Goal: Information Seeking & Learning: Learn about a topic

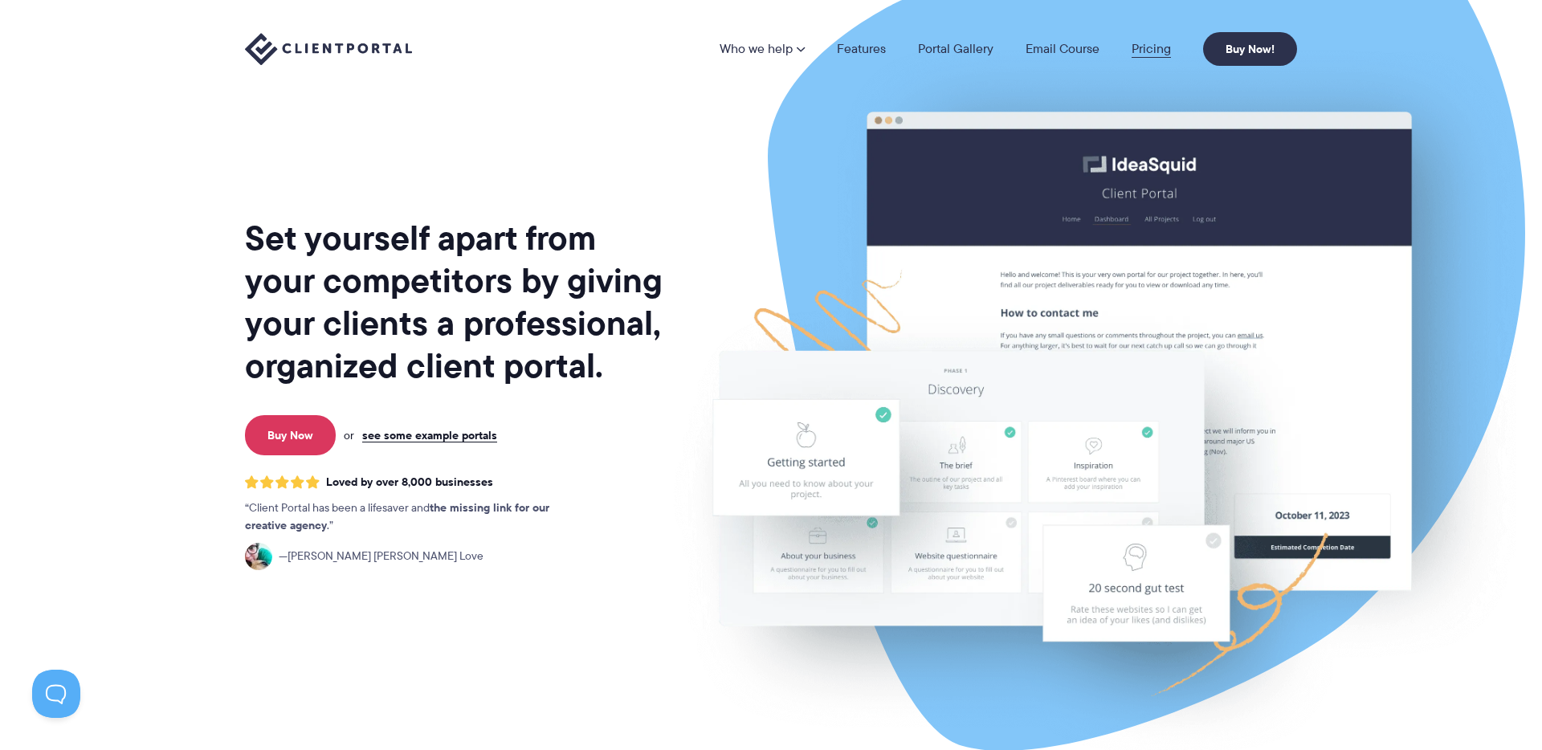
click at [1146, 51] on link "Pricing" at bounding box center [1151, 49] width 39 height 13
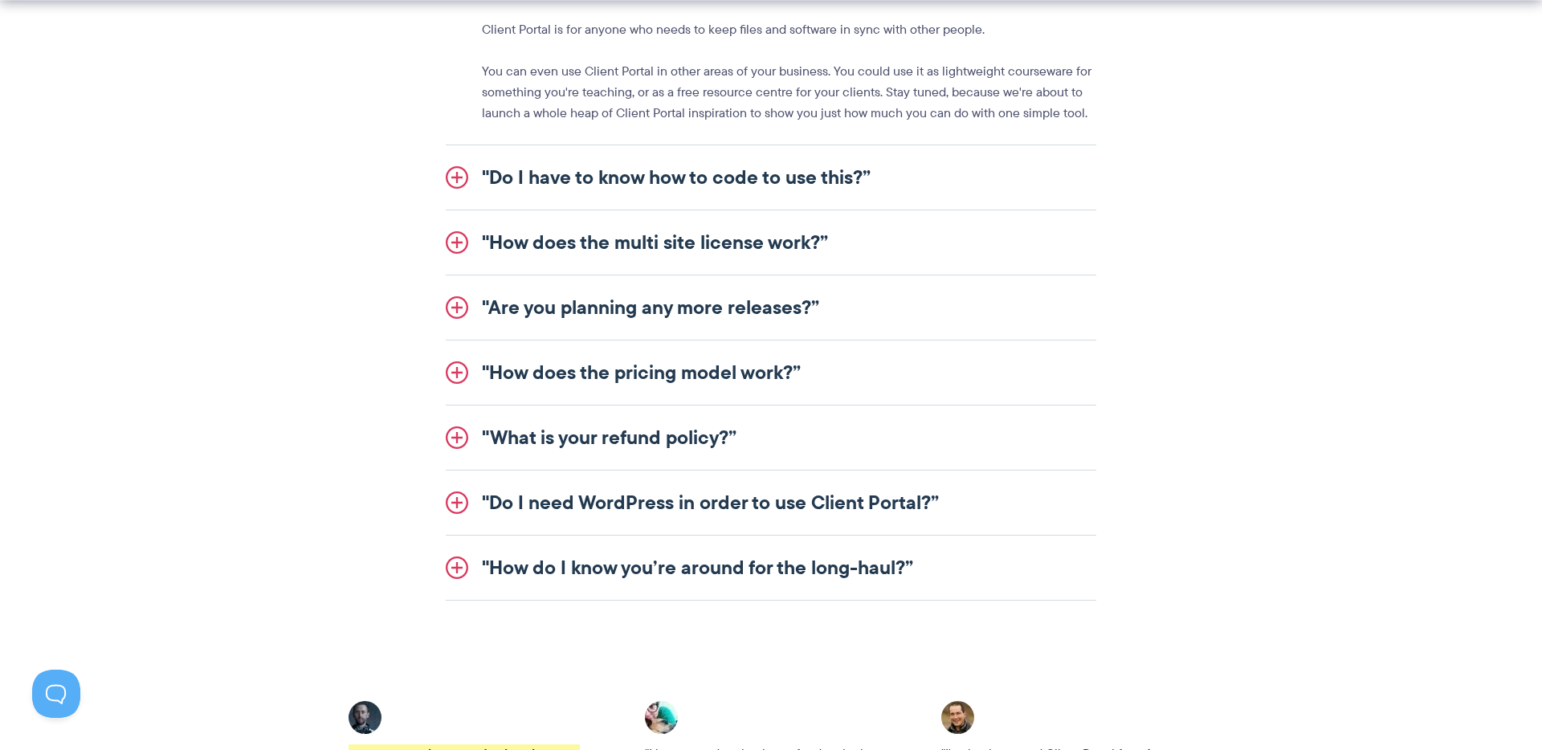
scroll to position [2022, 0]
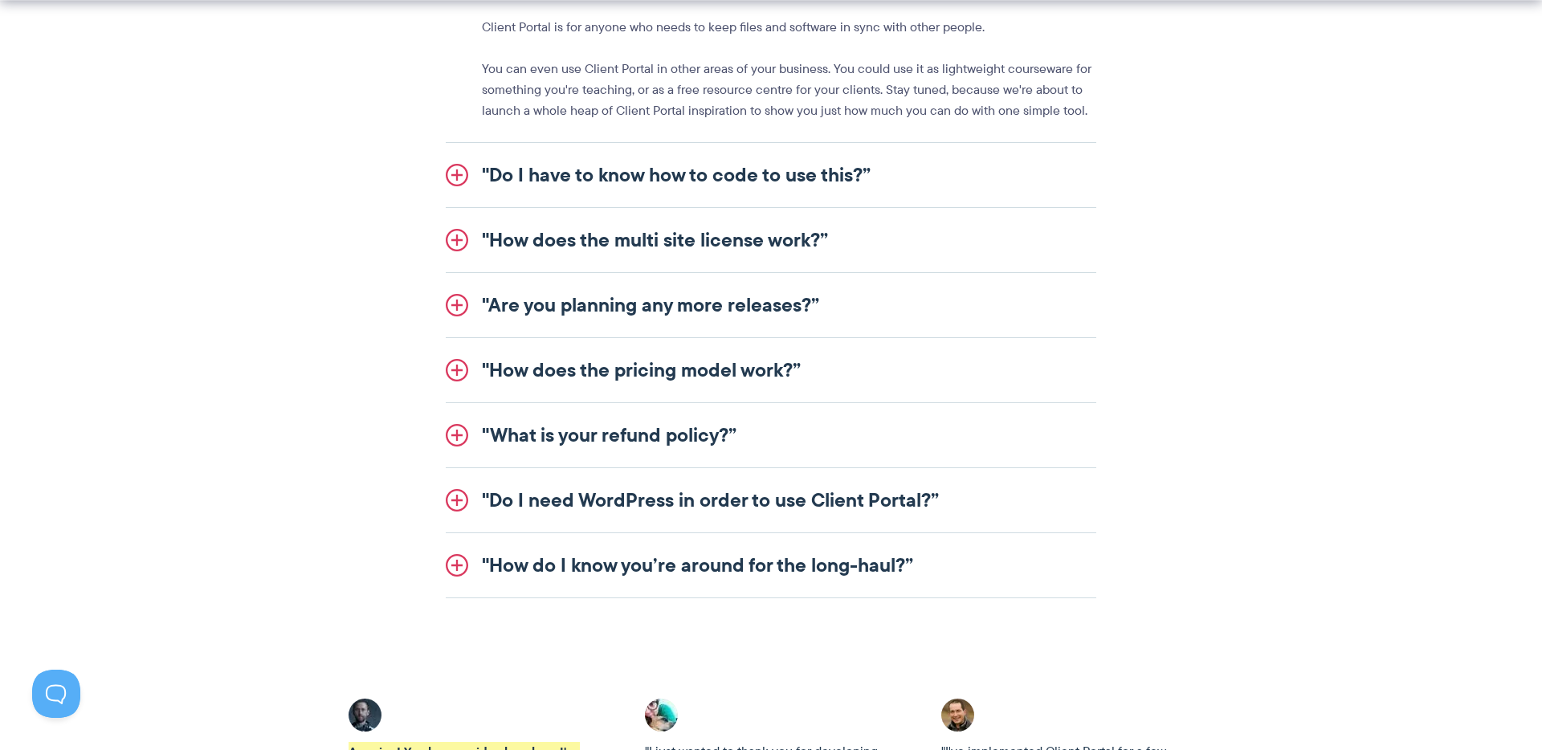
click at [459, 239] on link ""How does the multi site license work?”" at bounding box center [771, 240] width 651 height 64
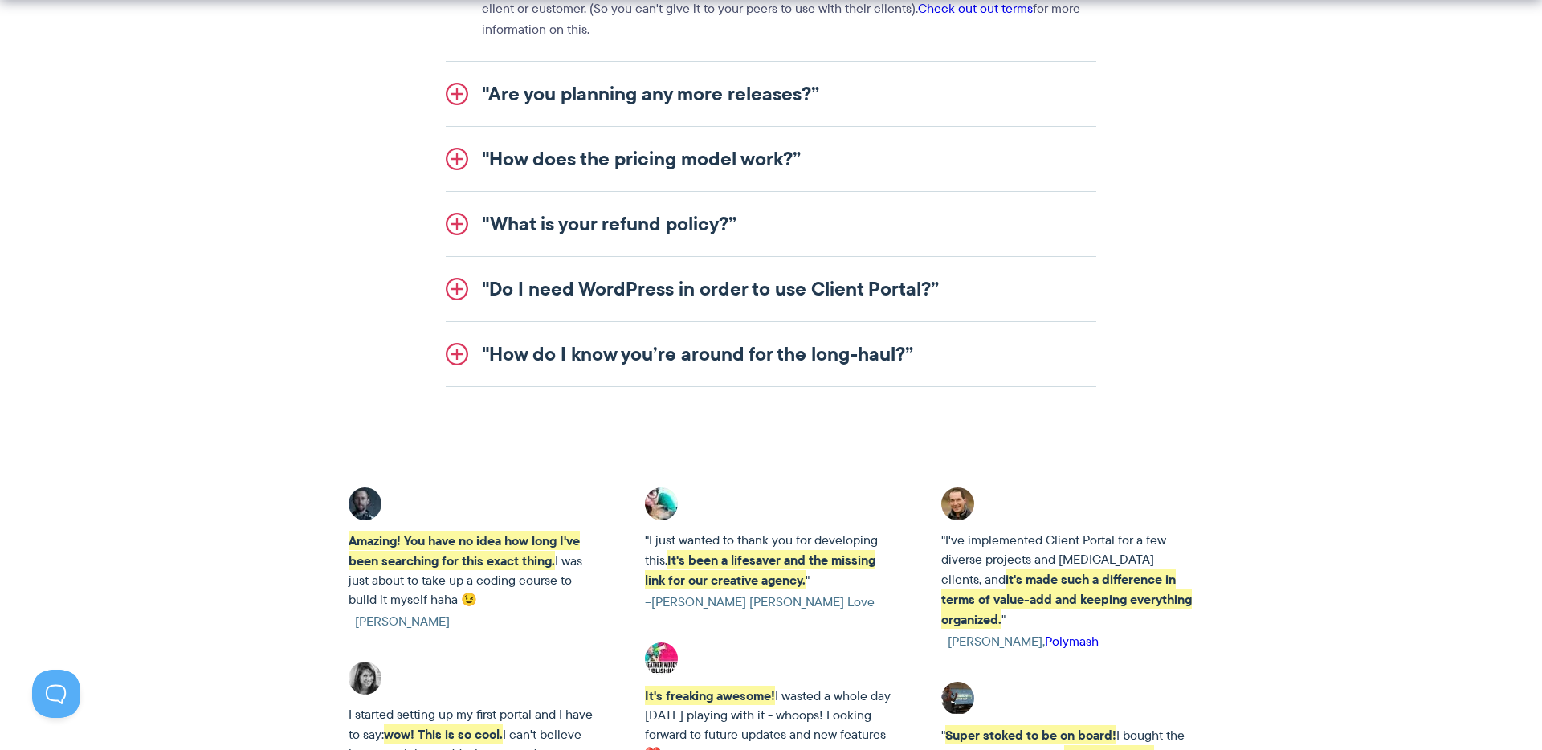
scroll to position [2215, 0]
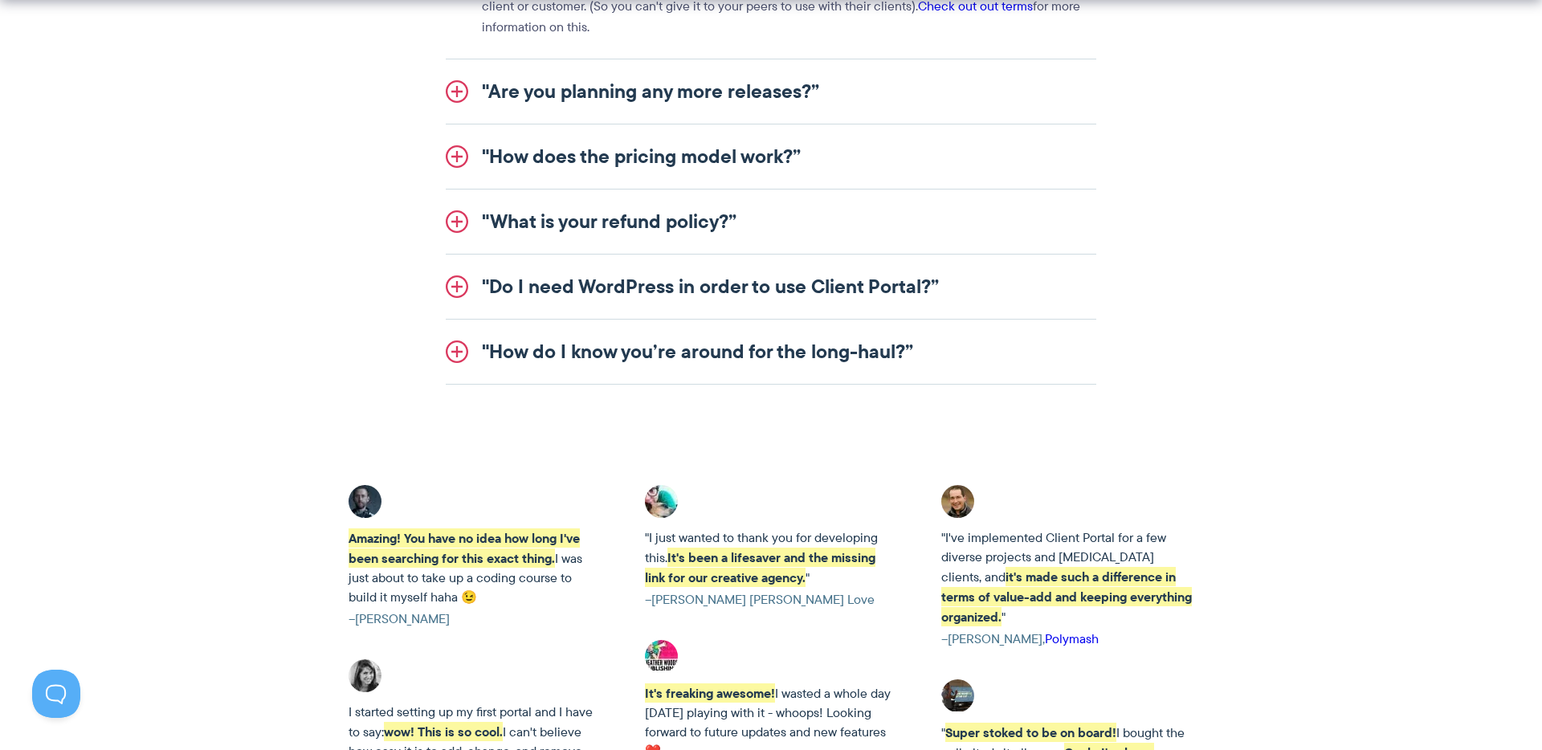
click at [459, 157] on link ""How does the pricing model work?”" at bounding box center [771, 157] width 651 height 64
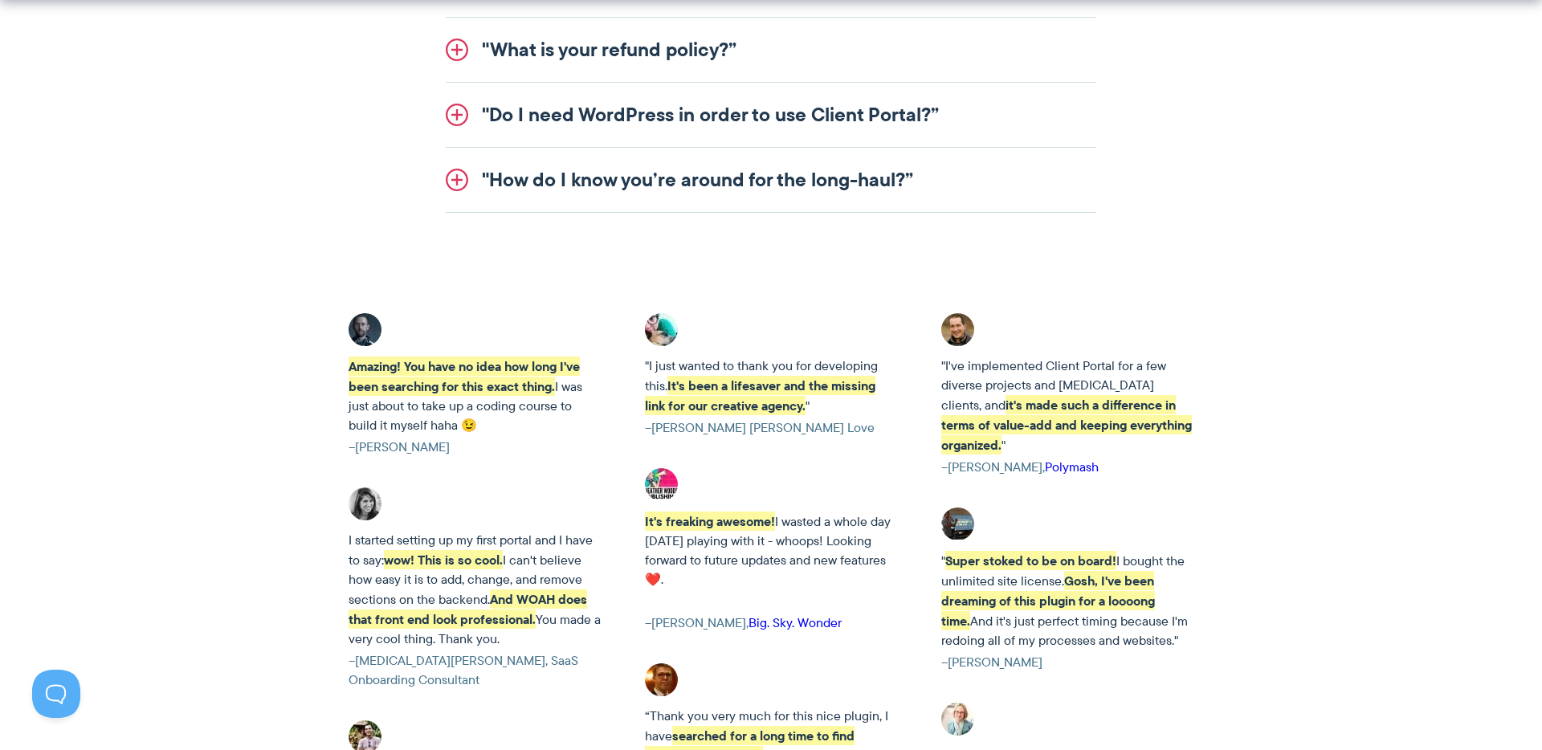
scroll to position [2411, 0]
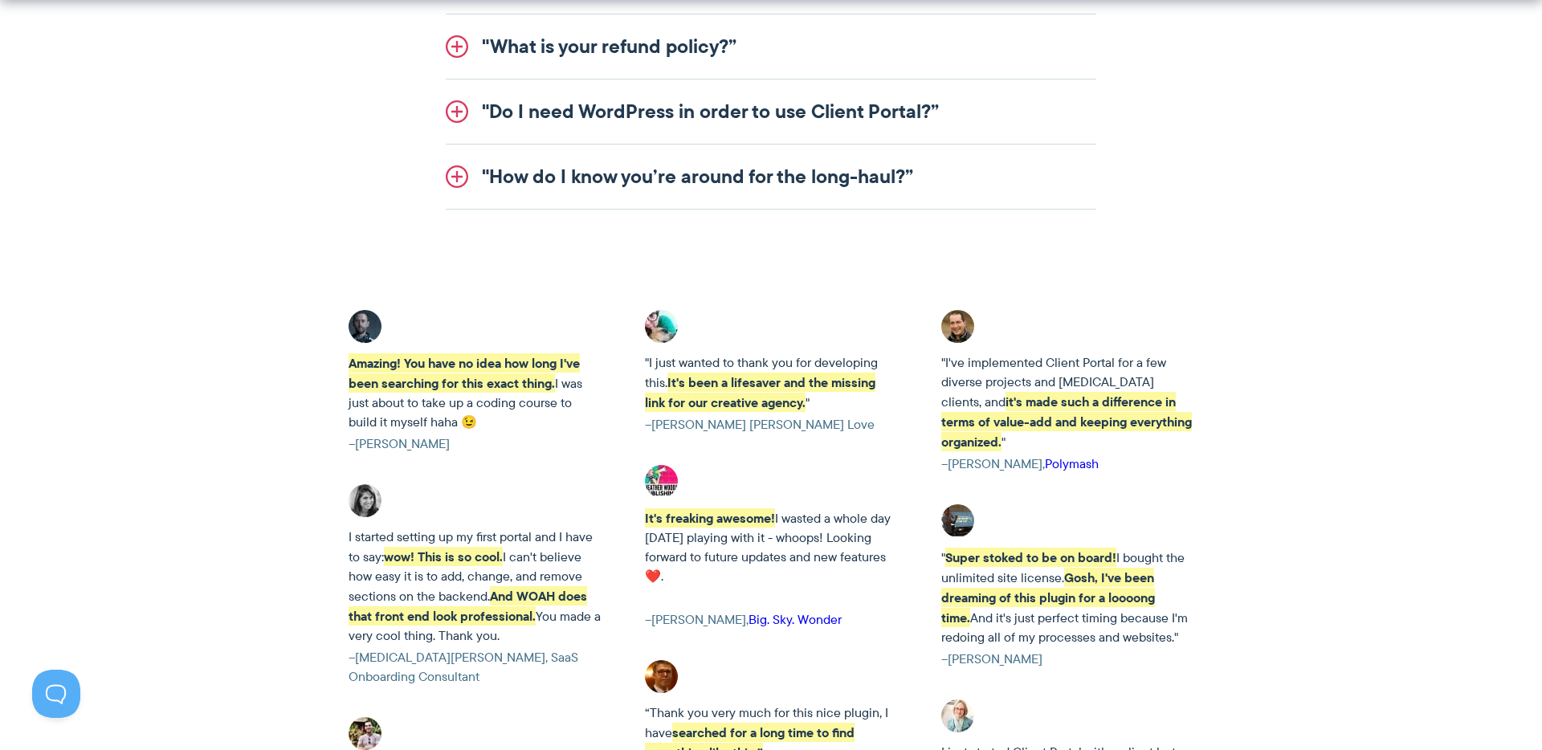
click at [459, 174] on link ""How do I know you’re around for the long-haul?”" at bounding box center [771, 177] width 651 height 64
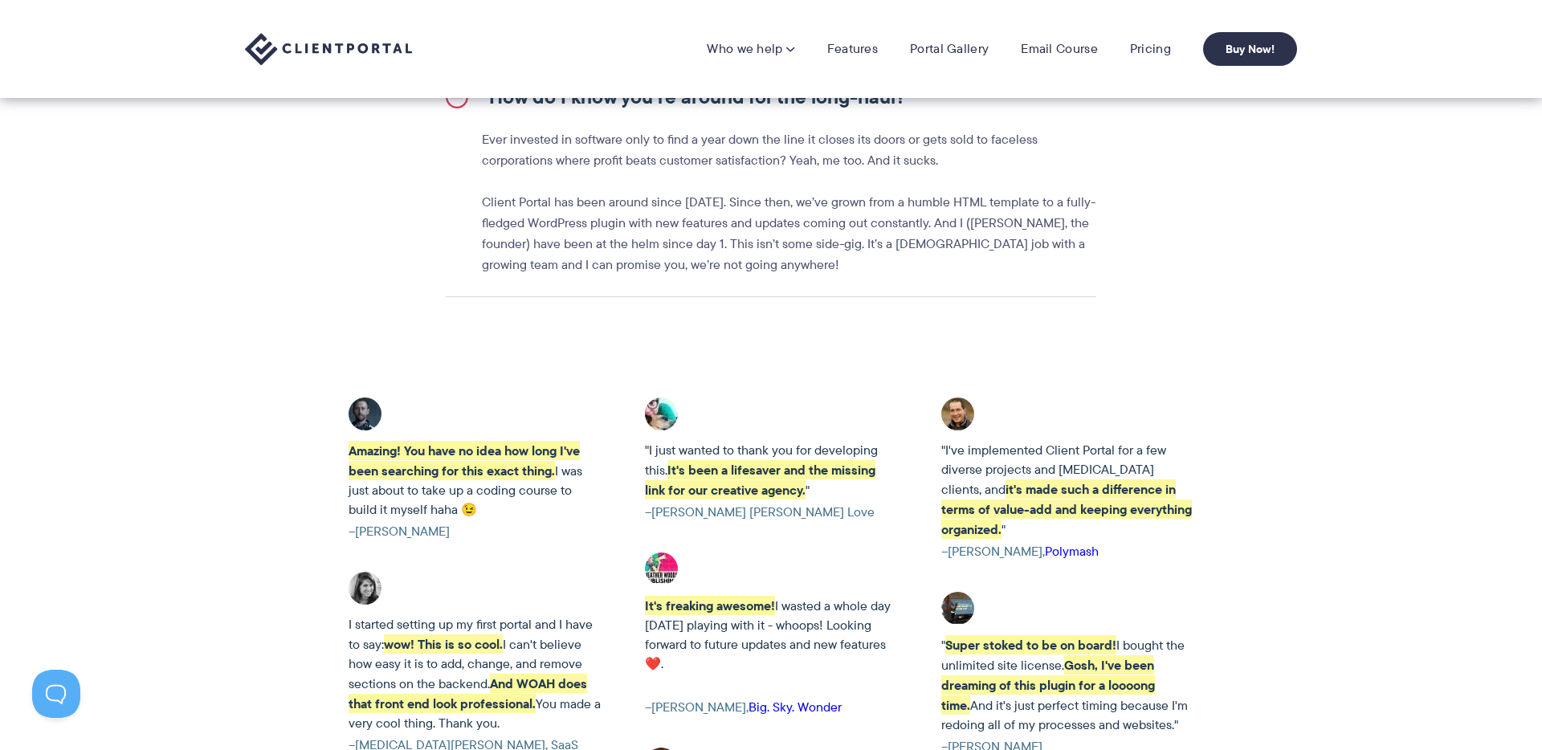
scroll to position [2299, 0]
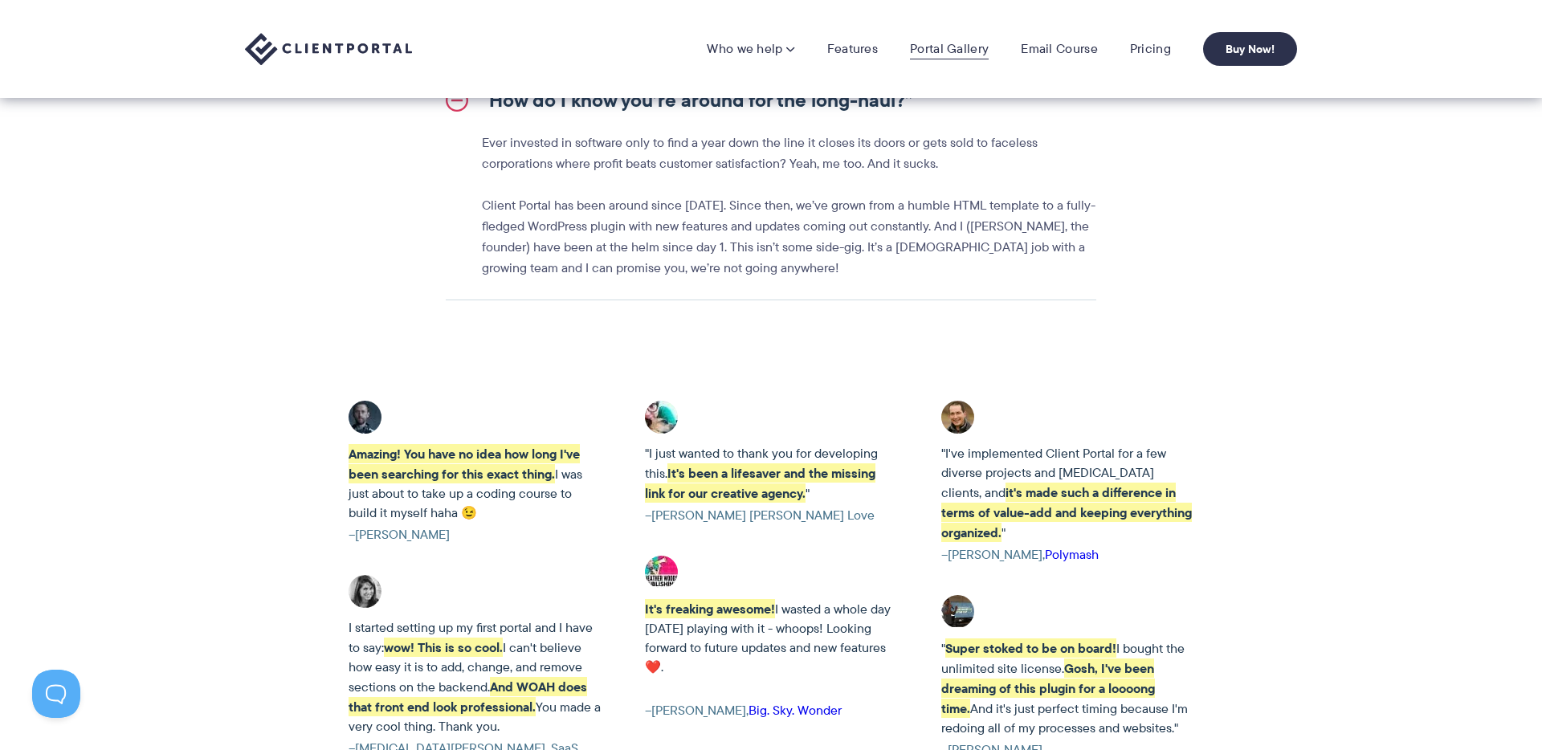
click at [945, 55] on link "Portal Gallery" at bounding box center [949, 49] width 79 height 16
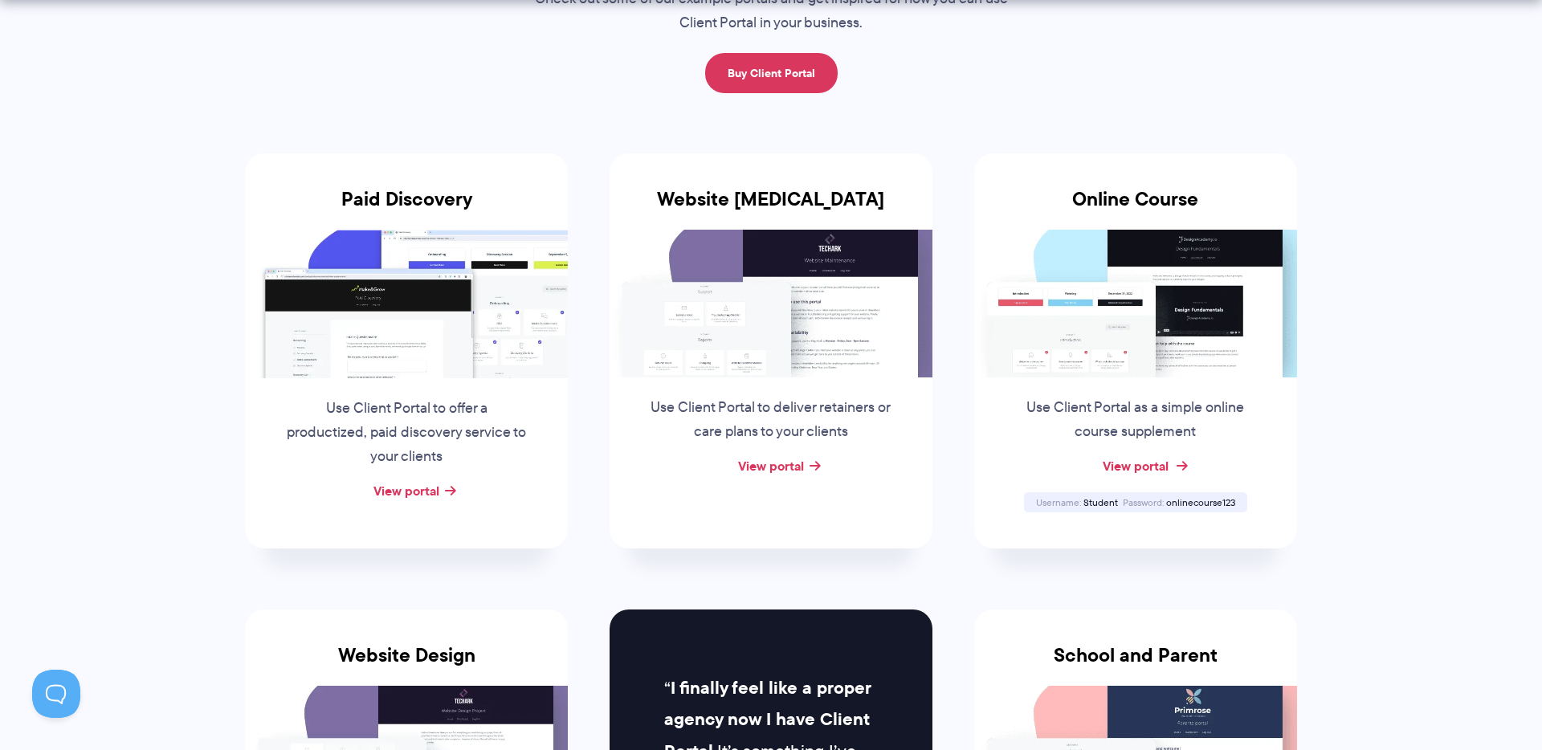
click at [1139, 468] on link "View portal" at bounding box center [1136, 465] width 66 height 19
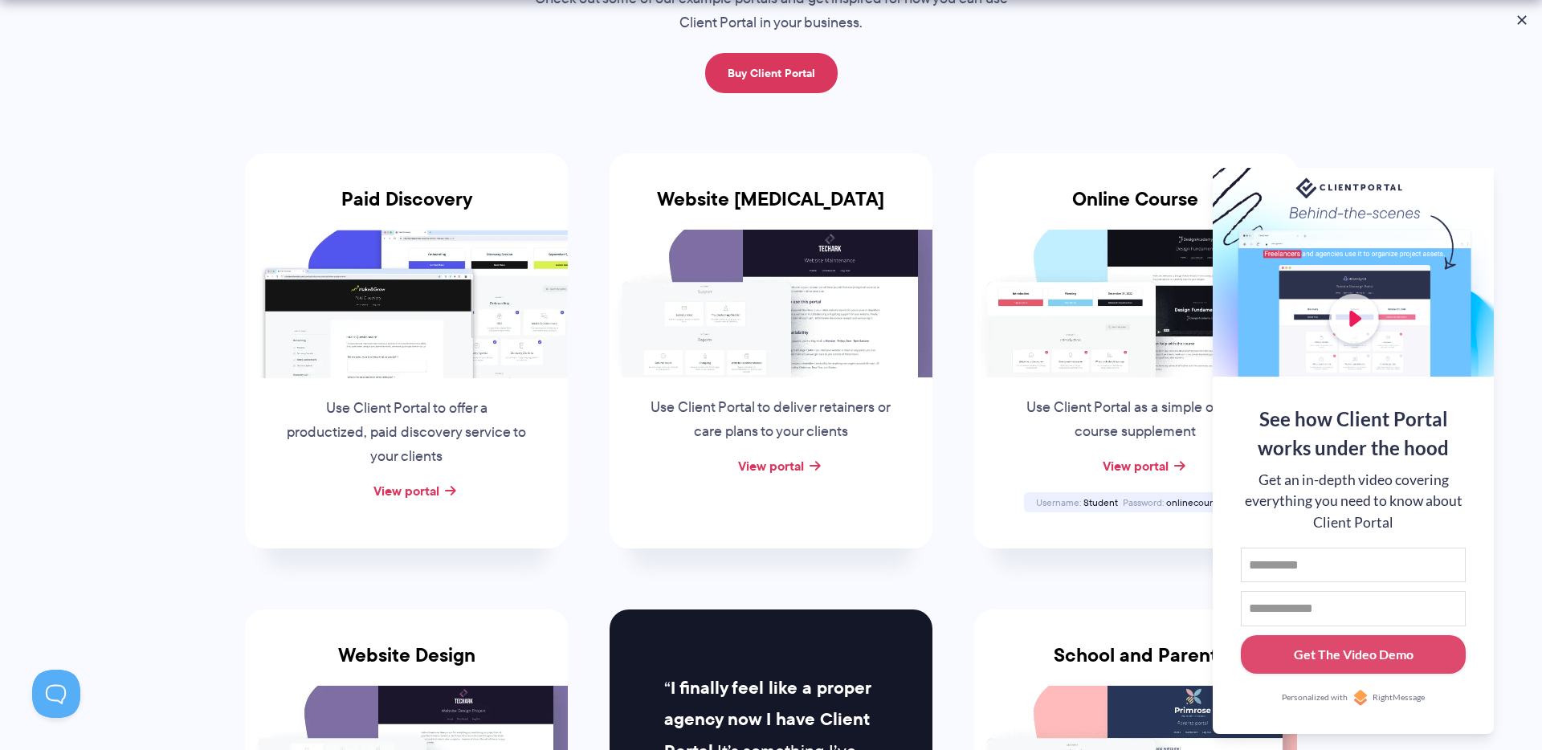
click at [1522, 21] on button at bounding box center [1522, 19] width 19 height 19
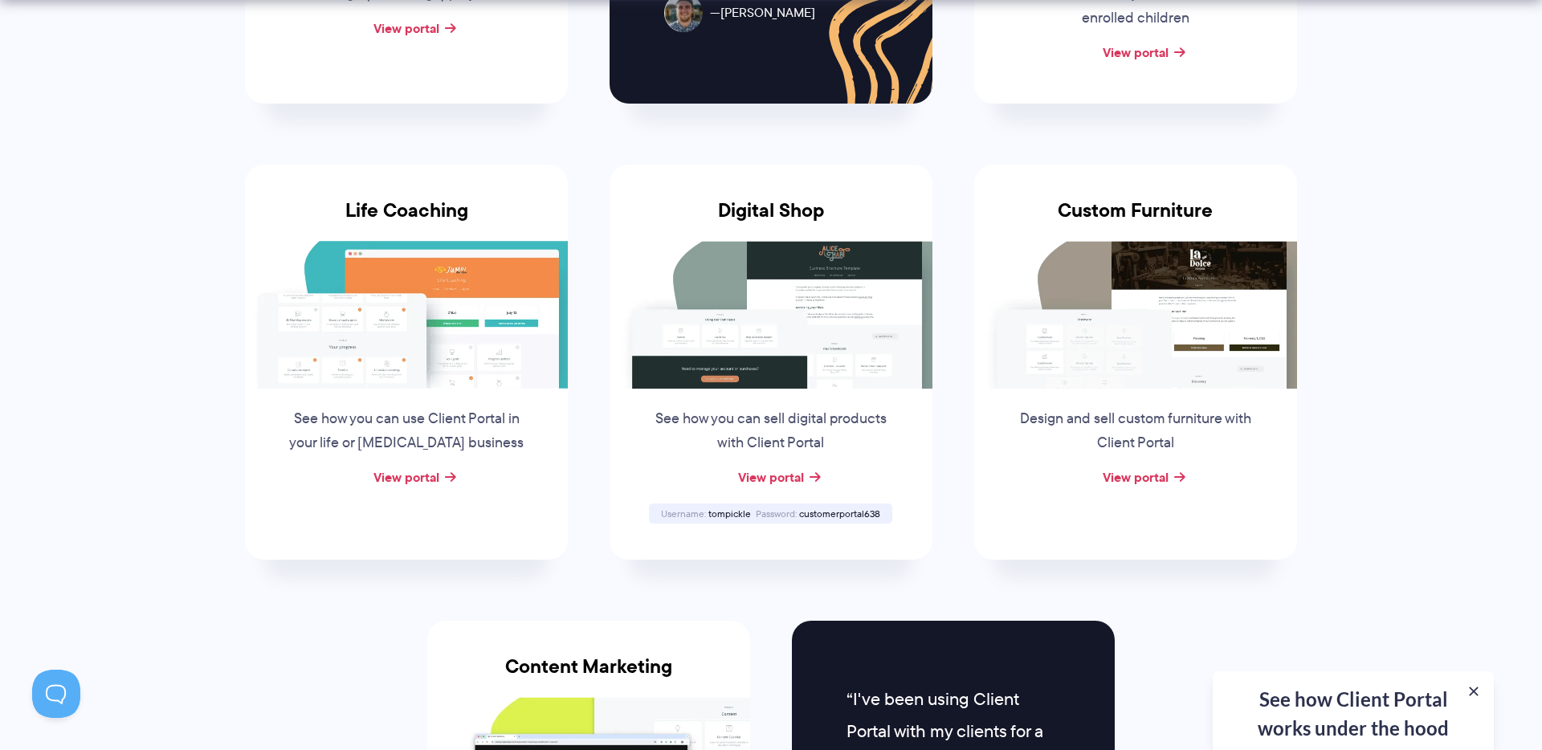
scroll to position [1113, 0]
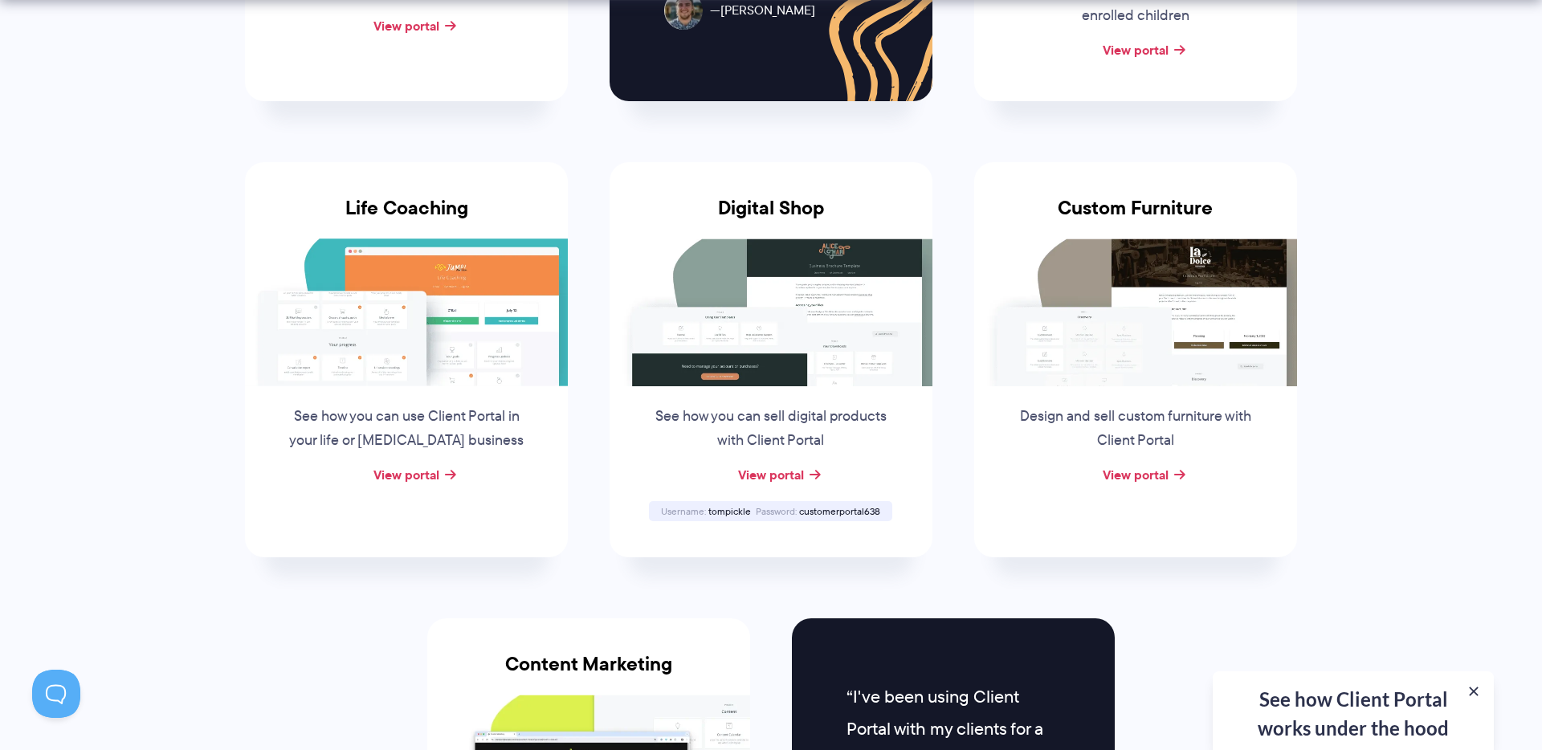
click at [1341, 708] on div "See how Client Portal works under the hood Get an in-depth video covering every…" at bounding box center [1353, 711] width 281 height 79
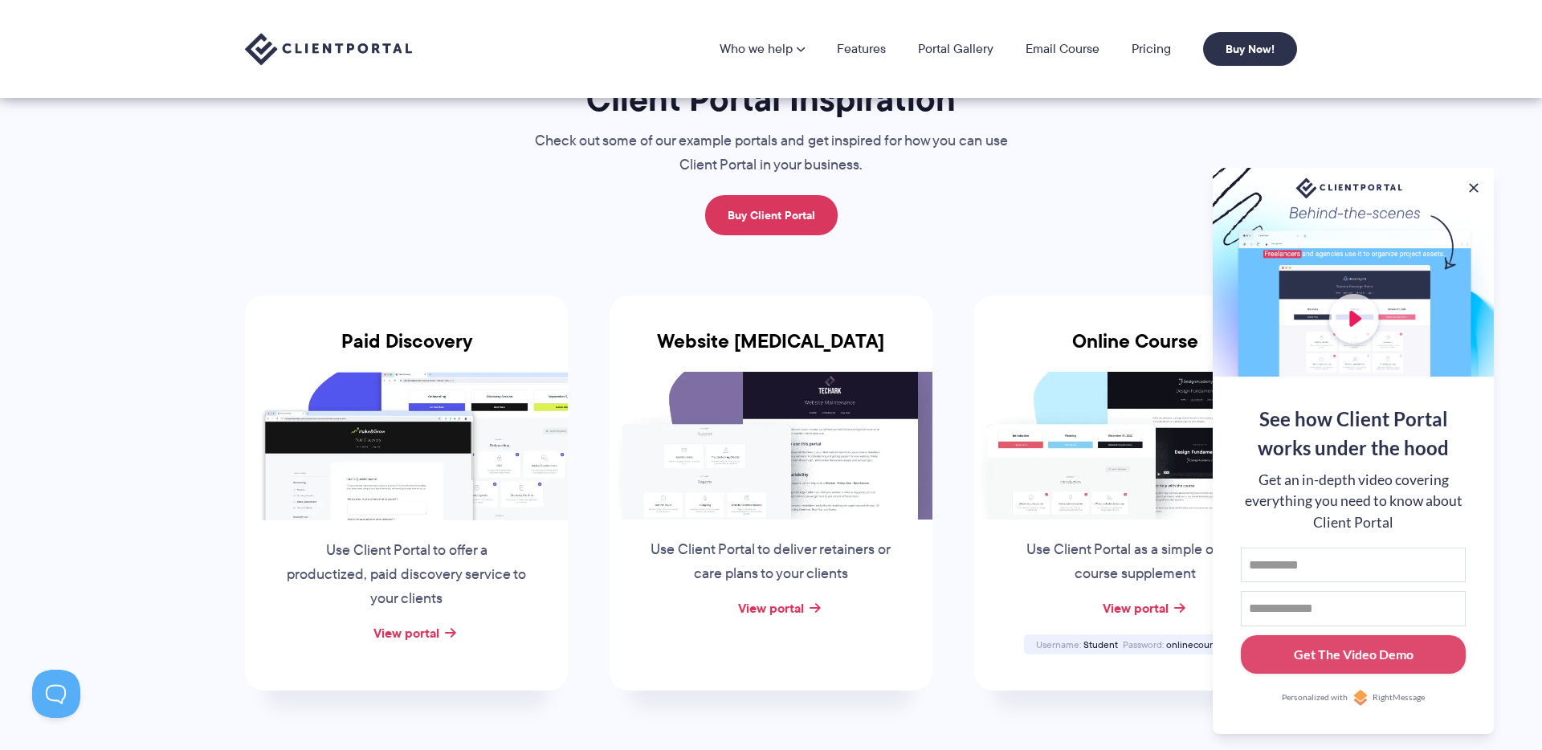
scroll to position [0, 0]
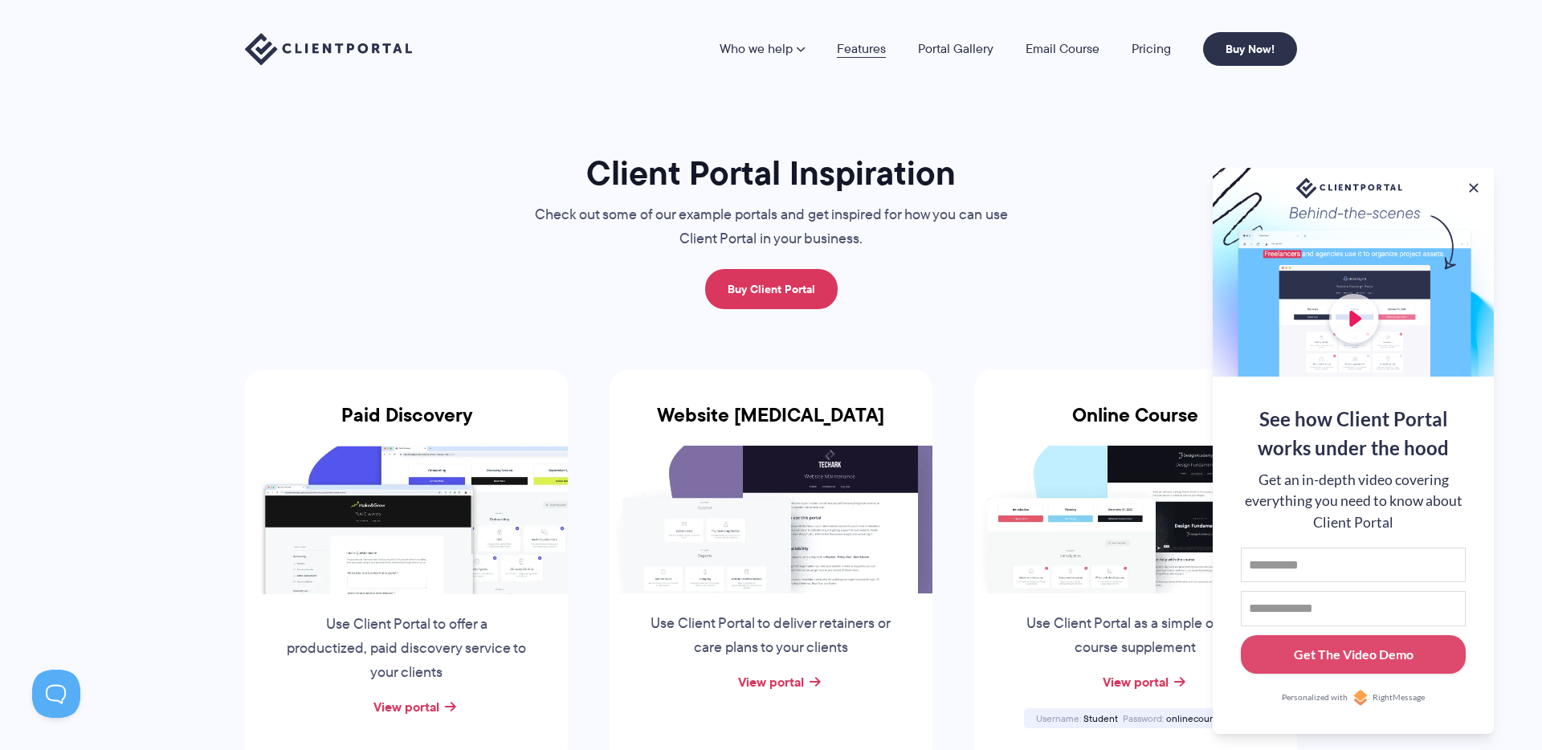
click at [867, 49] on link "Features" at bounding box center [861, 49] width 49 height 13
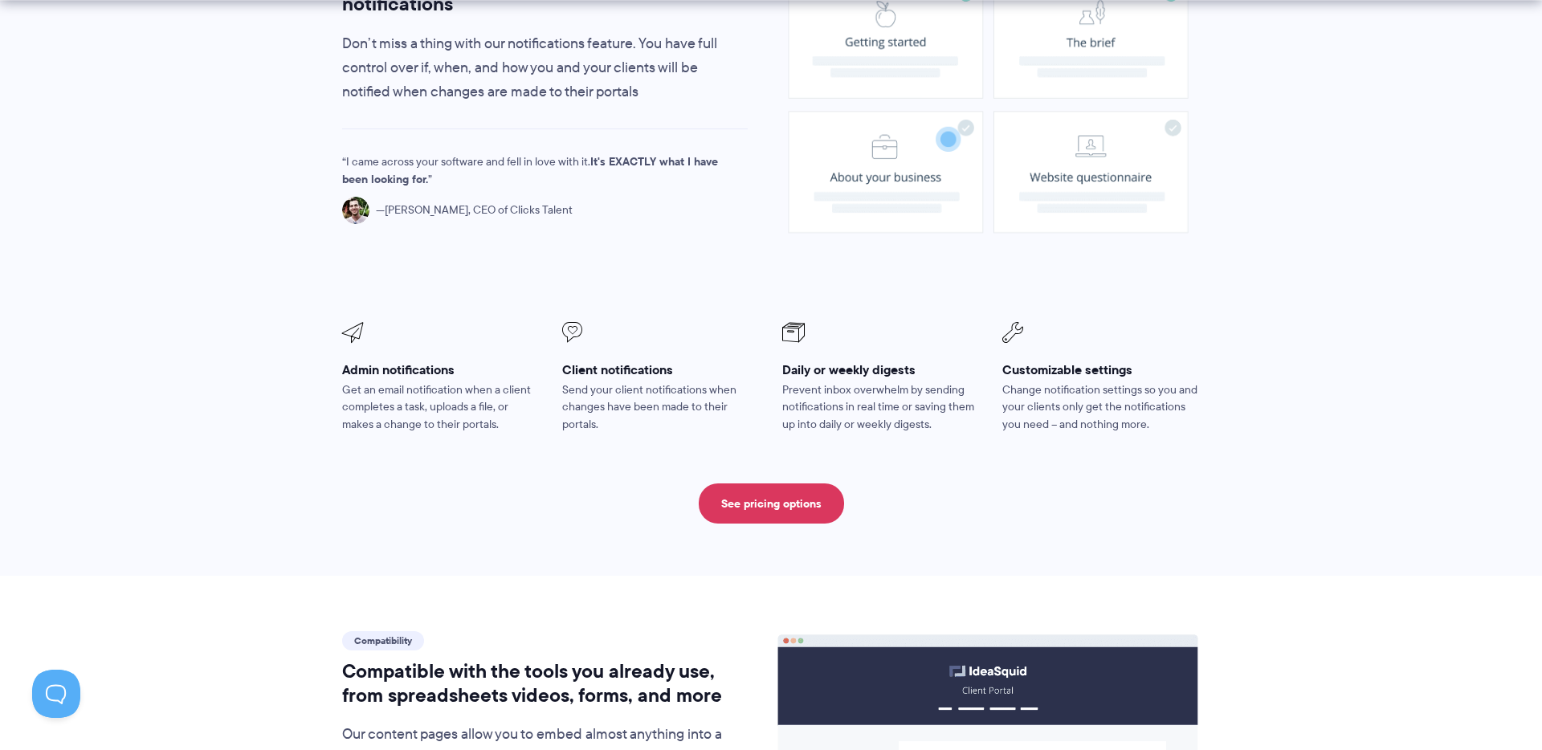
scroll to position [1291, 0]
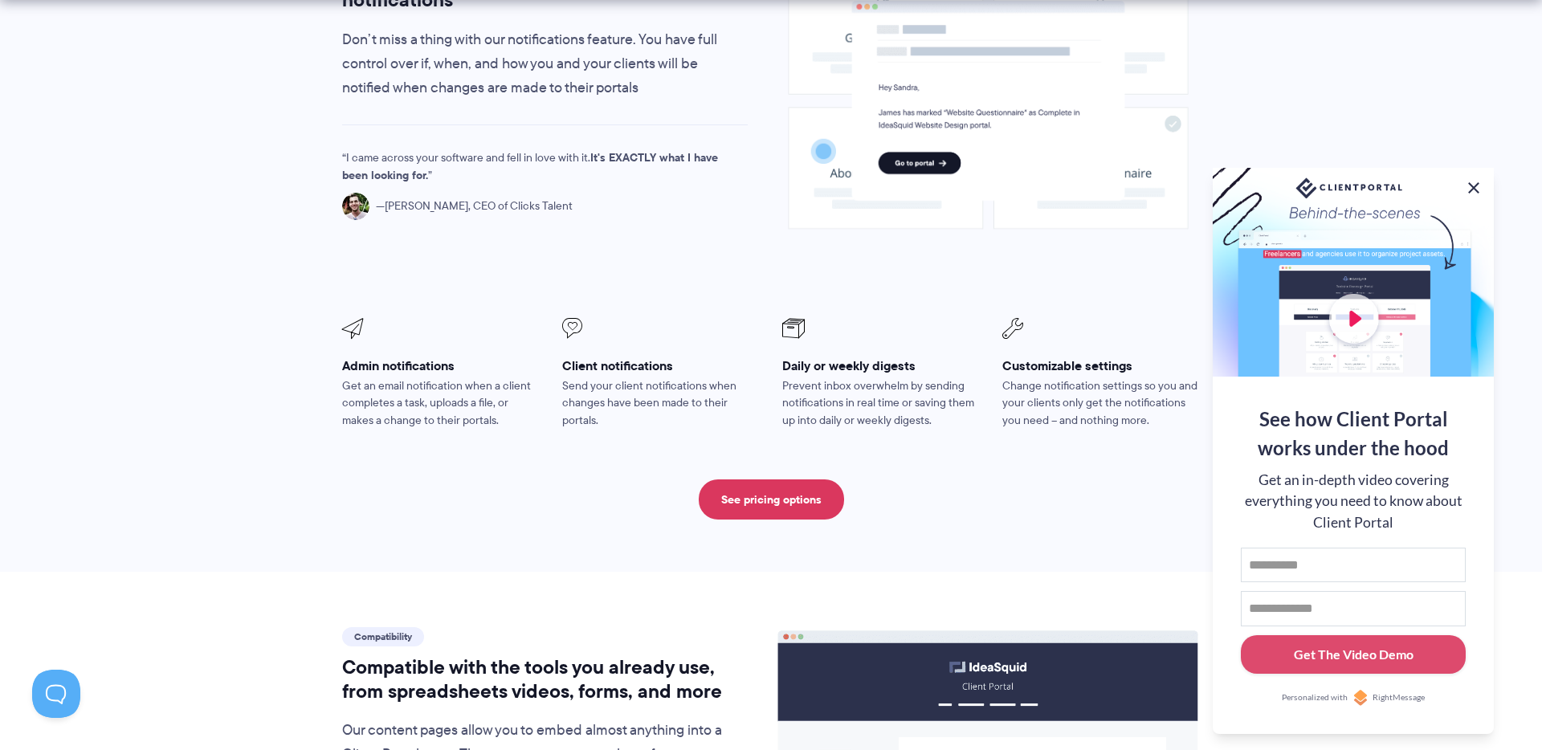
click at [1473, 181] on button at bounding box center [1473, 187] width 19 height 19
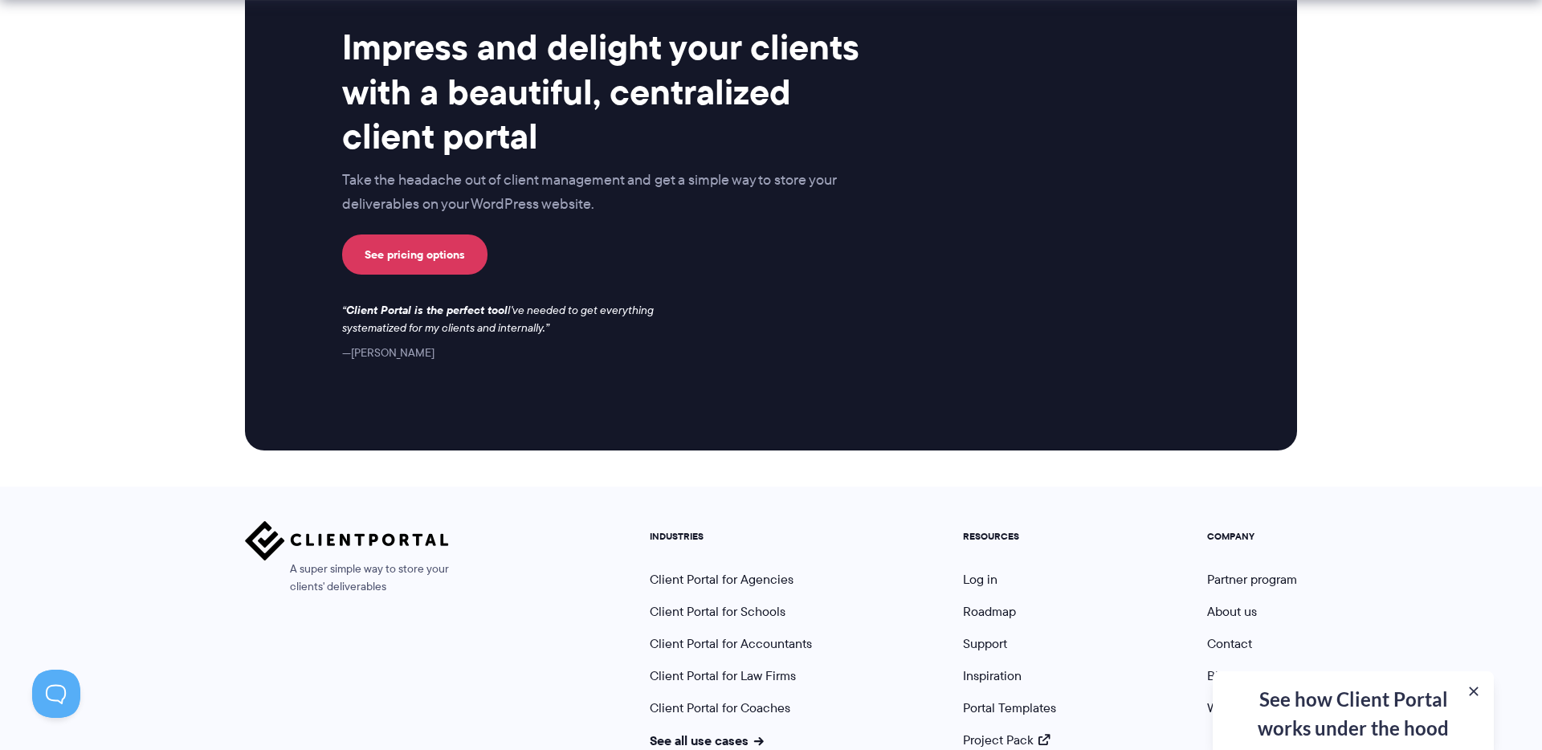
scroll to position [4218, 0]
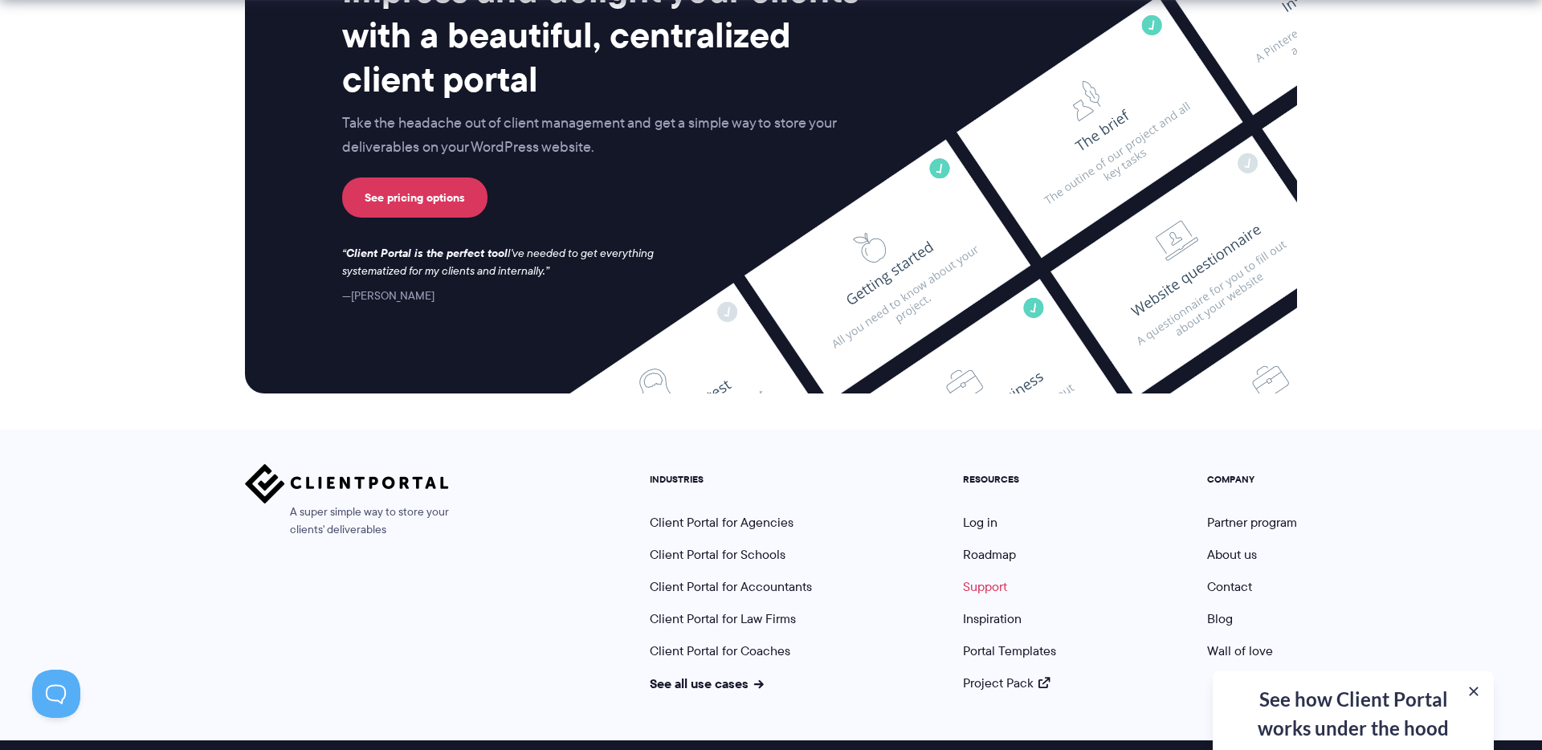
click at [989, 578] on link "Support" at bounding box center [985, 587] width 44 height 18
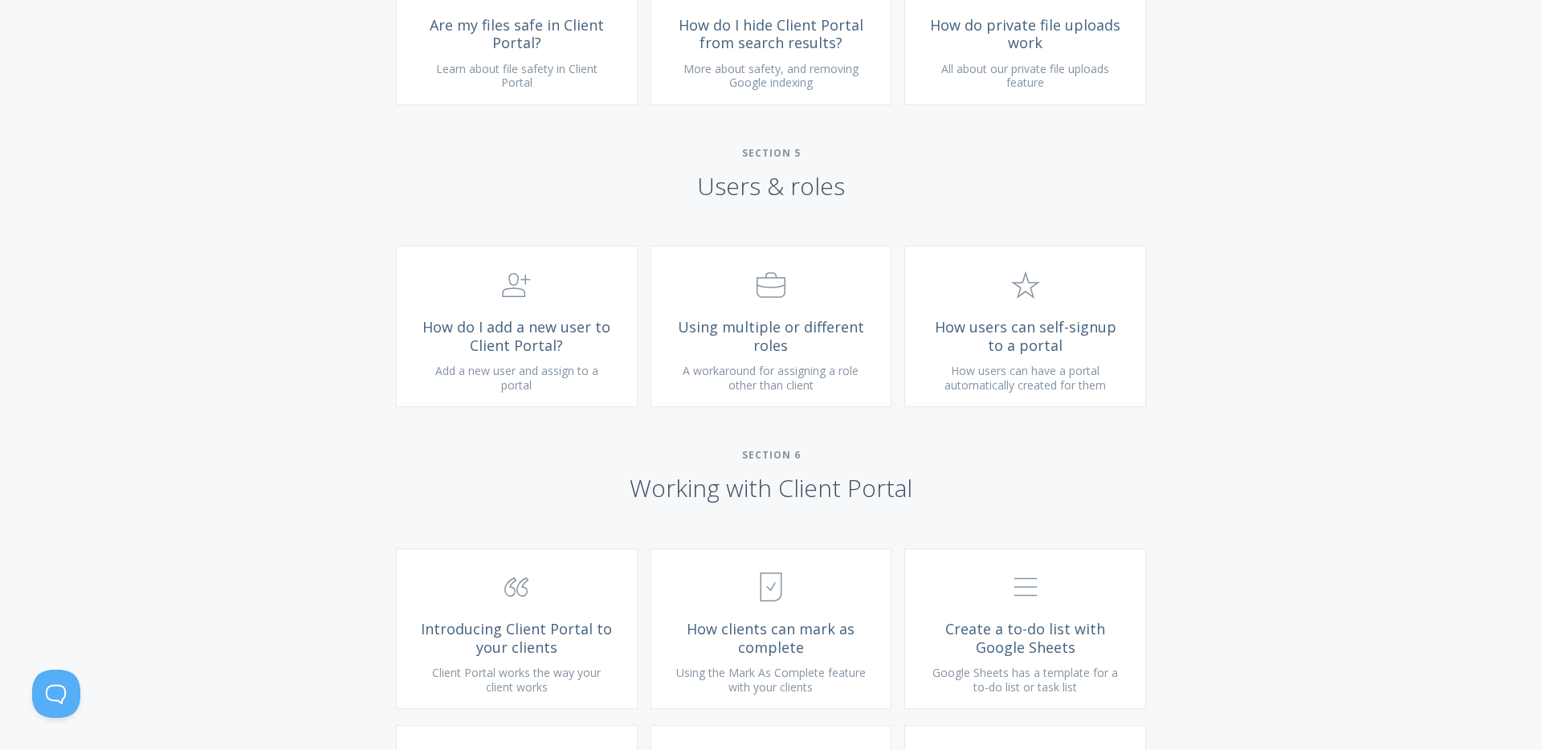
scroll to position [2355, 0]
click at [571, 333] on link ".st0{fill:none;stroke:#000000;stroke-width:2;stroke-miterlimit:10;} 3. Communic…" at bounding box center [517, 324] width 242 height 161
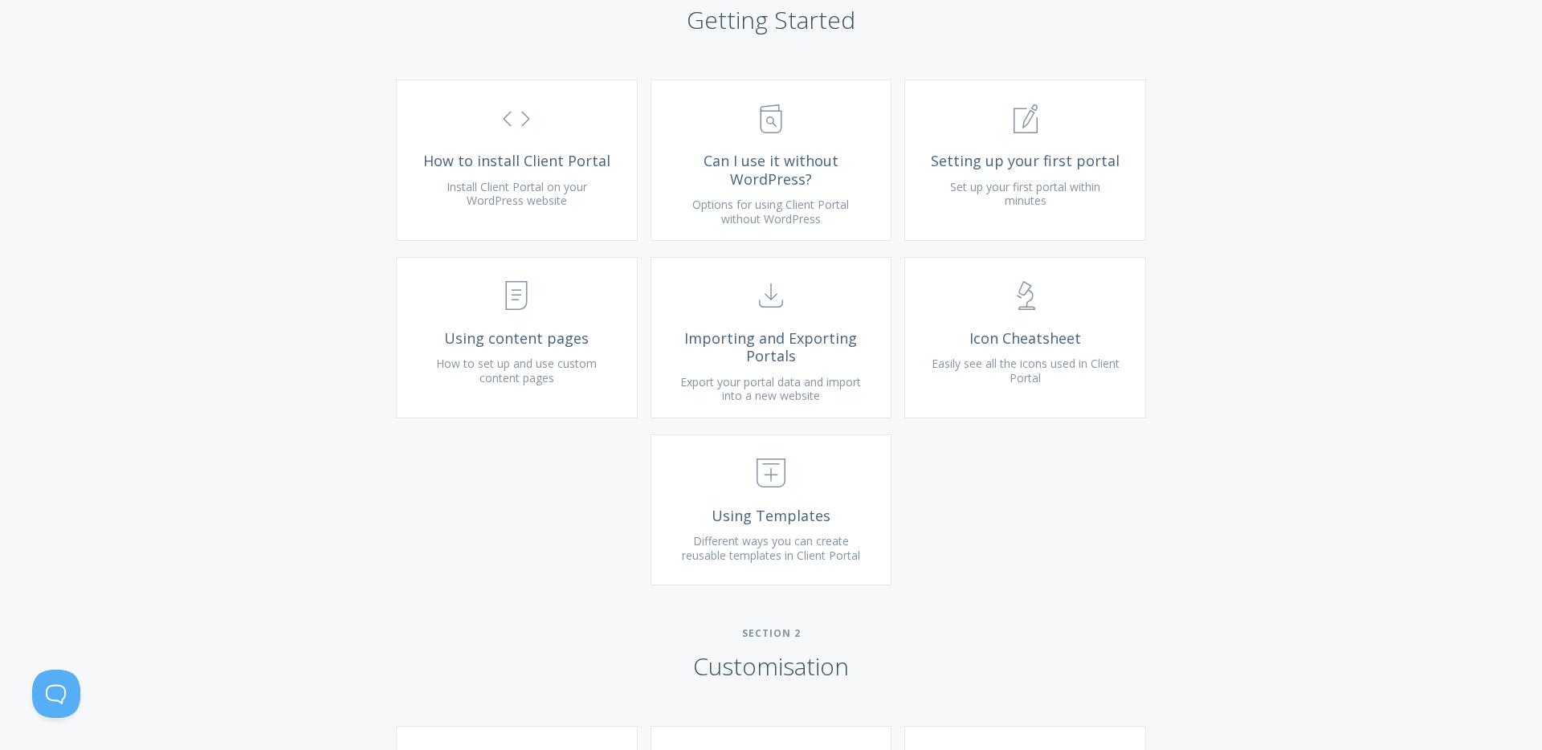
scroll to position [584, 0]
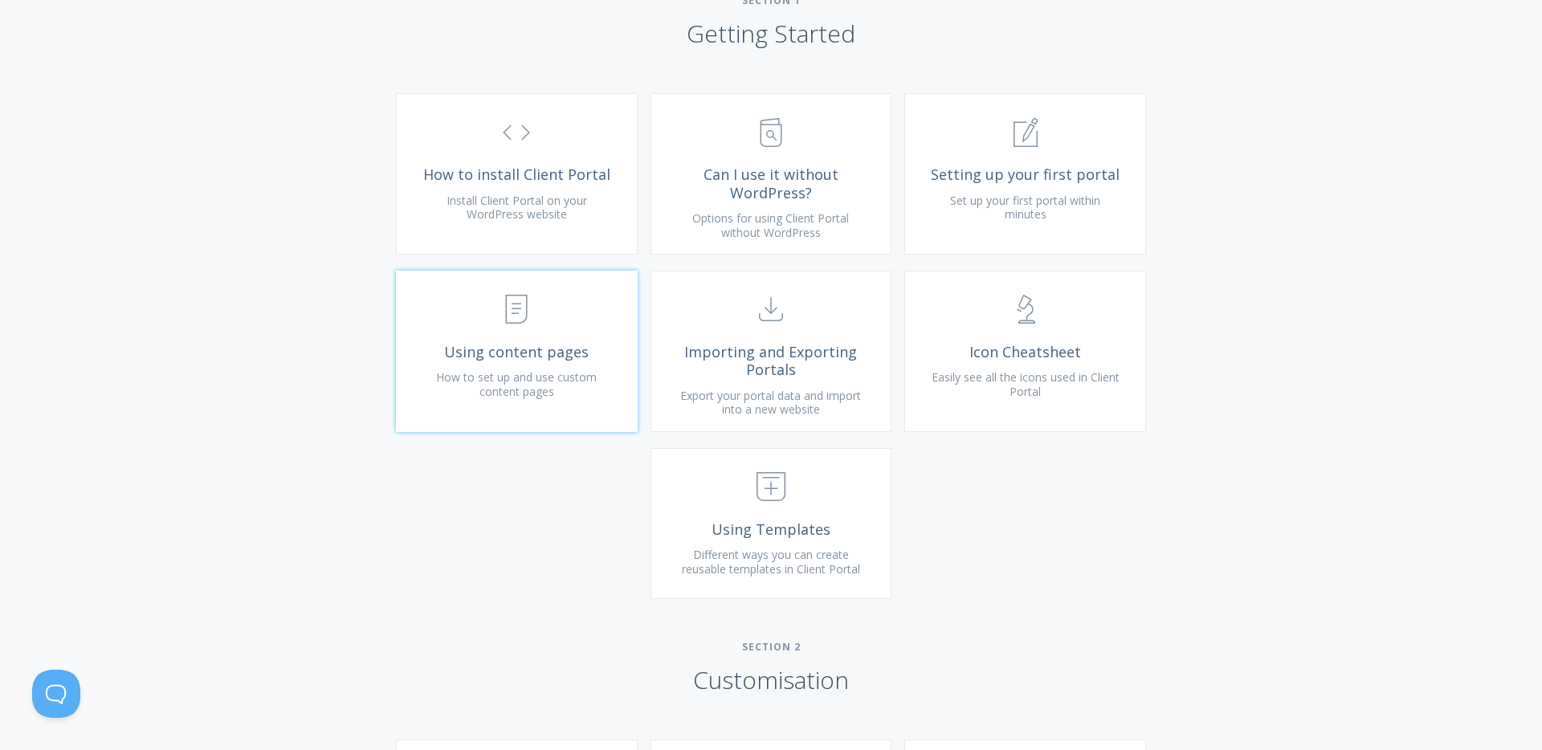
click at [533, 361] on link ".st0{fill:none;stroke:#000000;stroke-width:2;stroke-miterlimit:10;} Untitled-15…" at bounding box center [517, 351] width 242 height 161
click at [777, 512] on span ".st0{fill:none;stroke:#000000;stroke-width:2;stroke-miterlimit:10;} Untitled-18" at bounding box center [772, 487] width 192 height 49
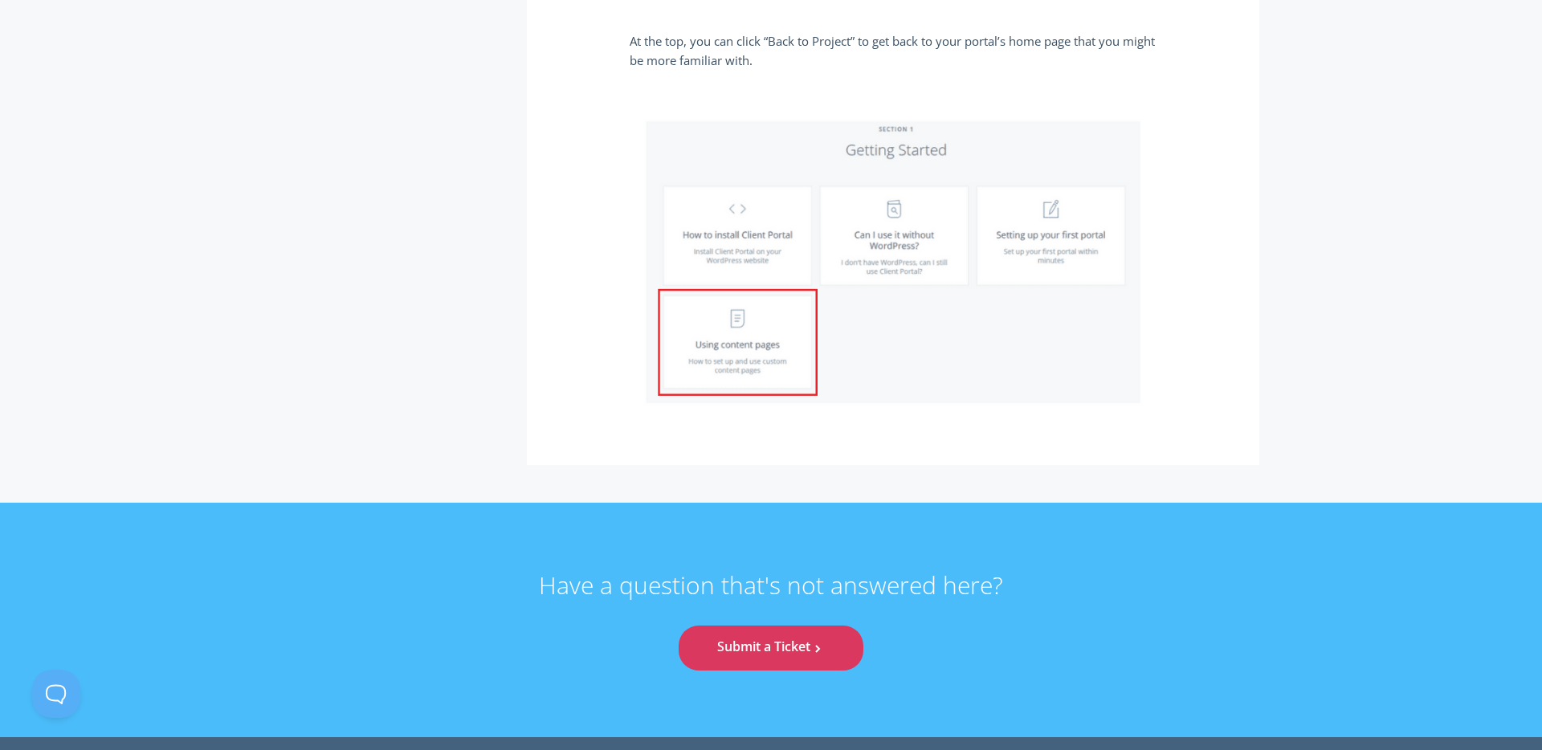
scroll to position [3039, 0]
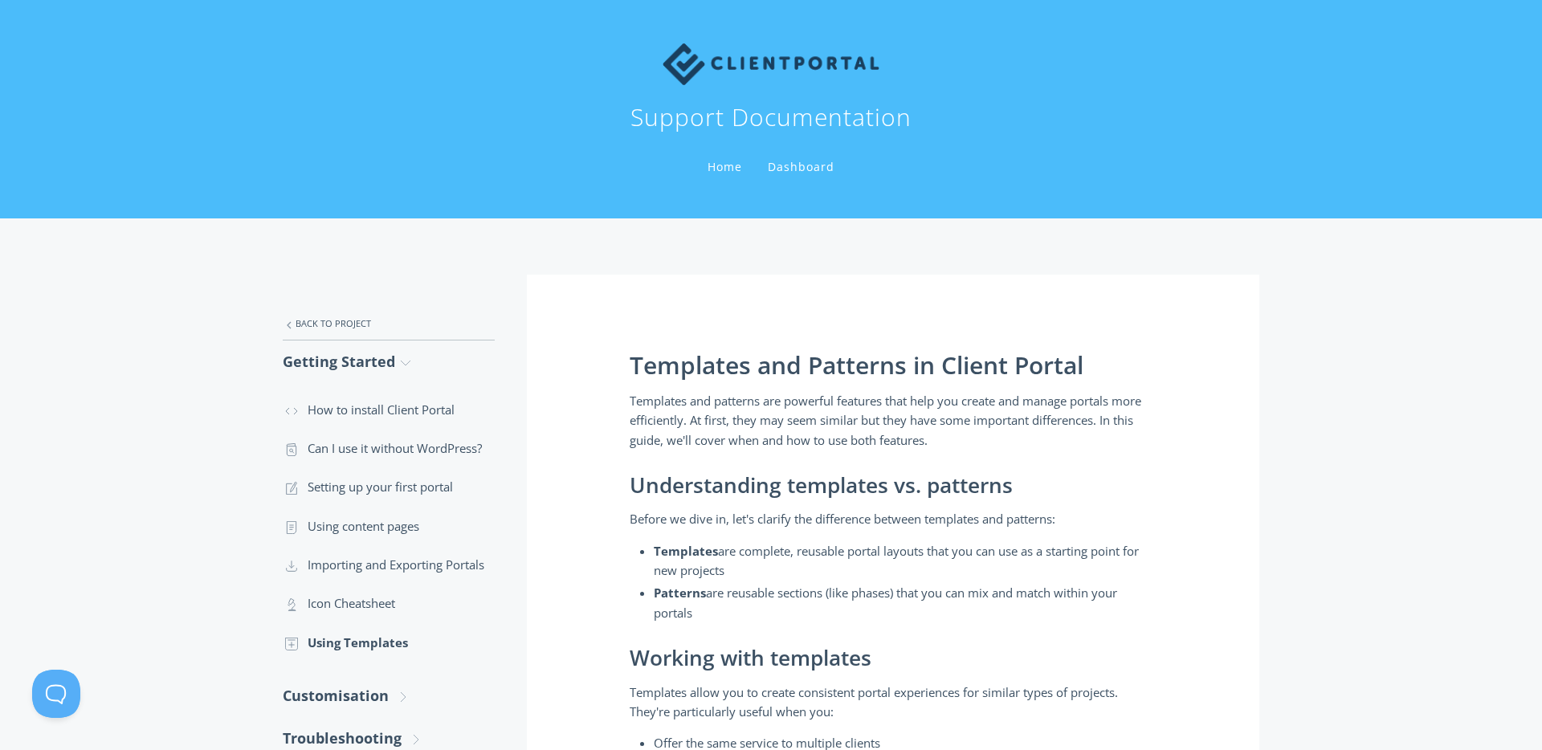
click at [718, 166] on link "Home" at bounding box center [724, 166] width 41 height 15
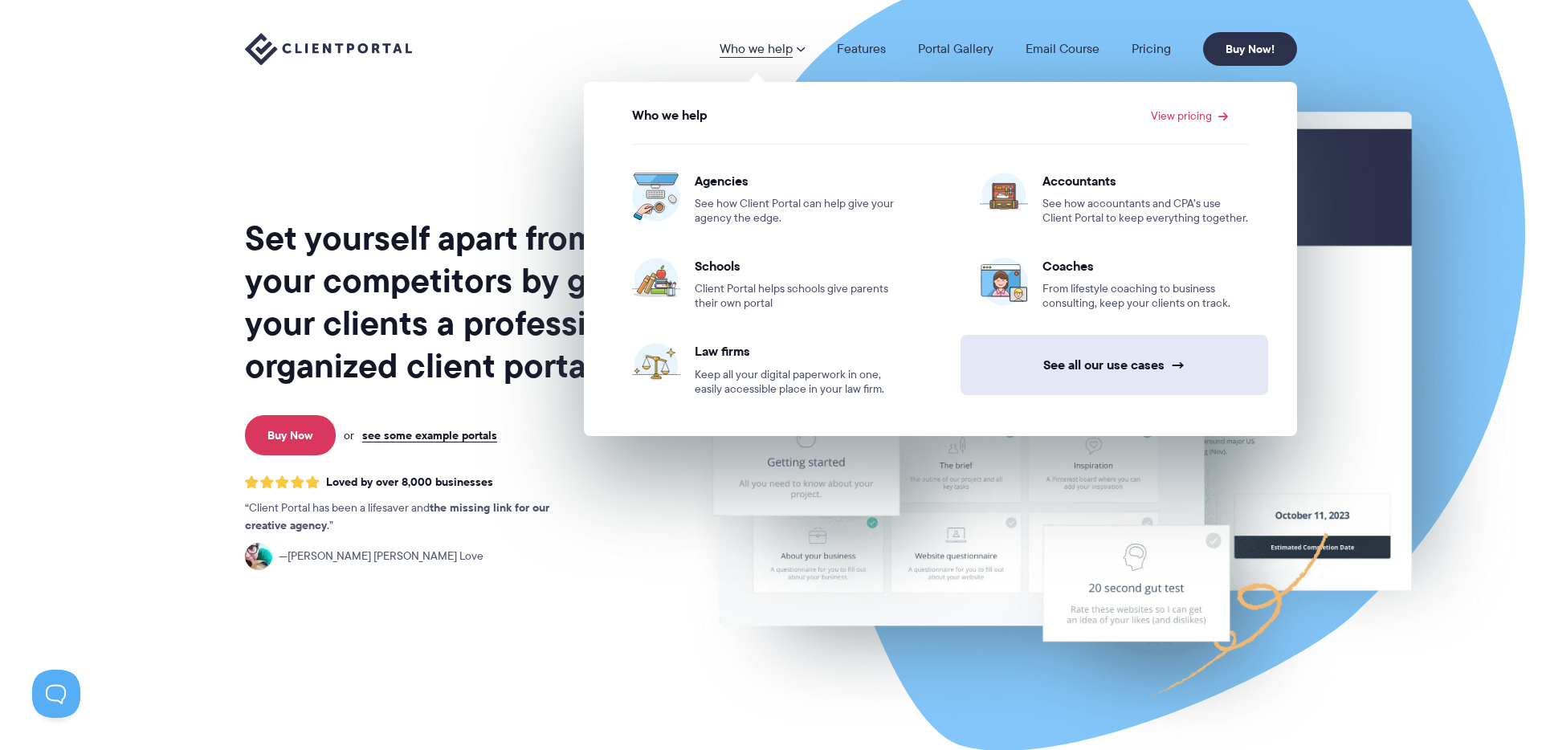
click at [1156, 364] on link "See all our use cases →" at bounding box center [1115, 365] width 308 height 60
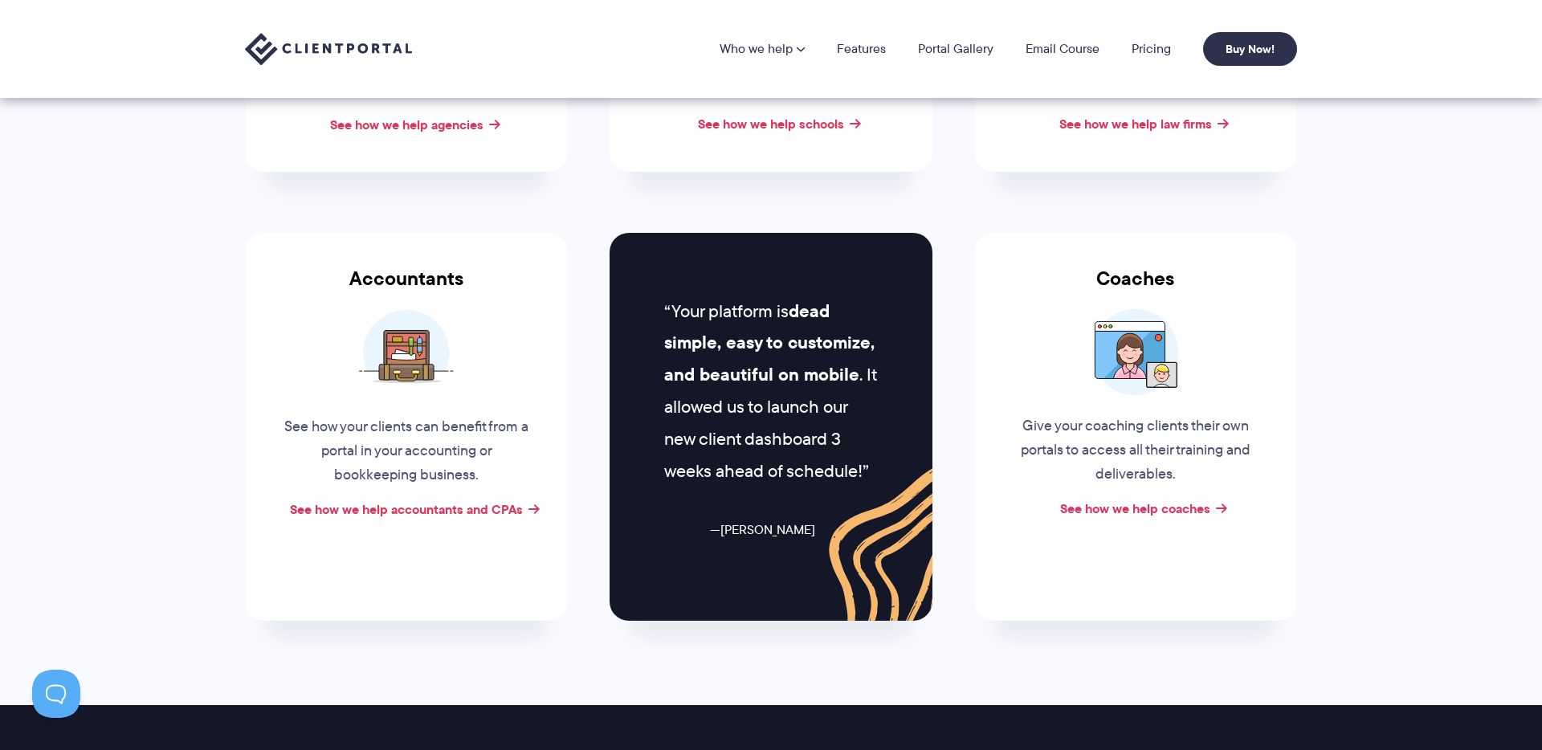
scroll to position [519, 0]
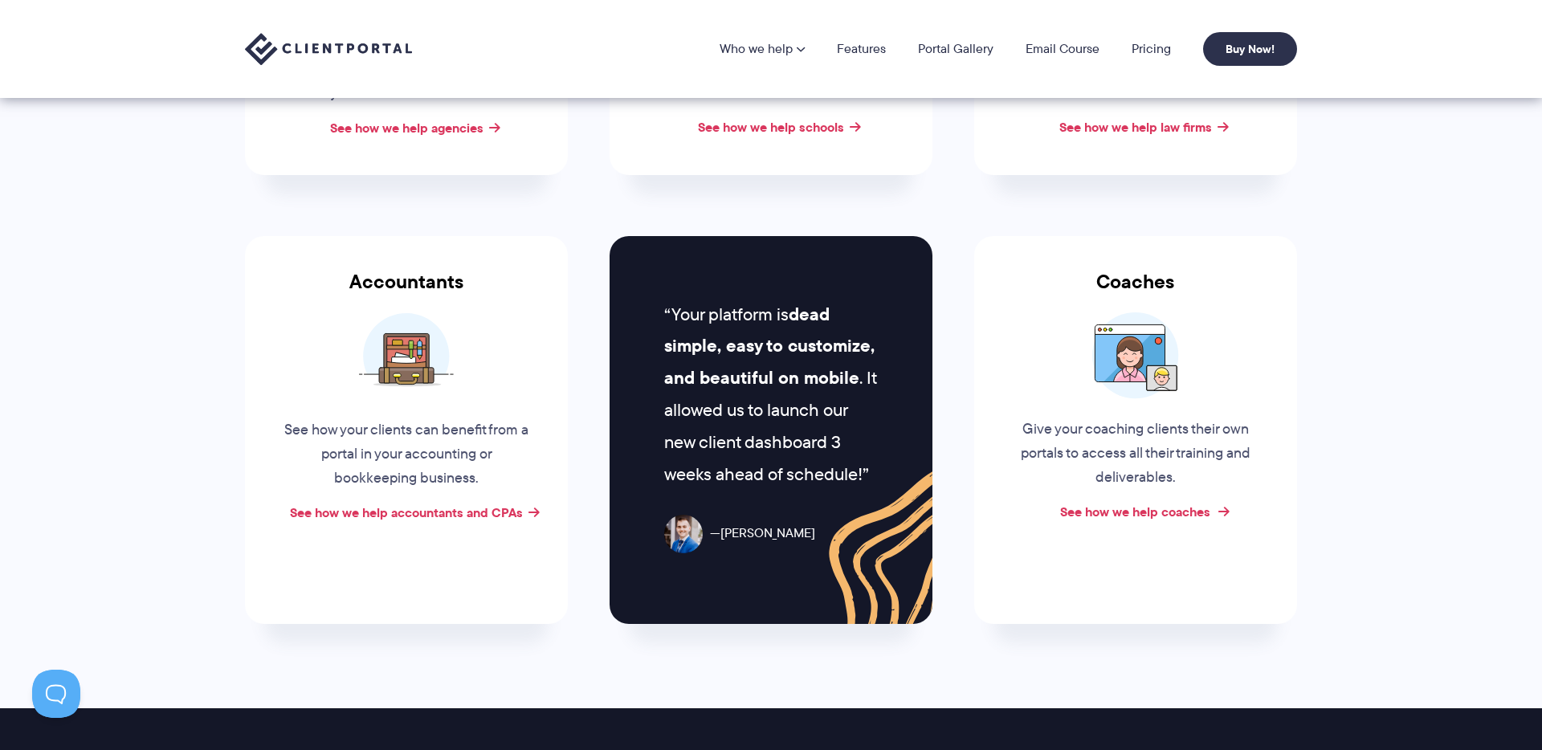
click at [1161, 512] on link "See how we help coaches" at bounding box center [1135, 511] width 150 height 19
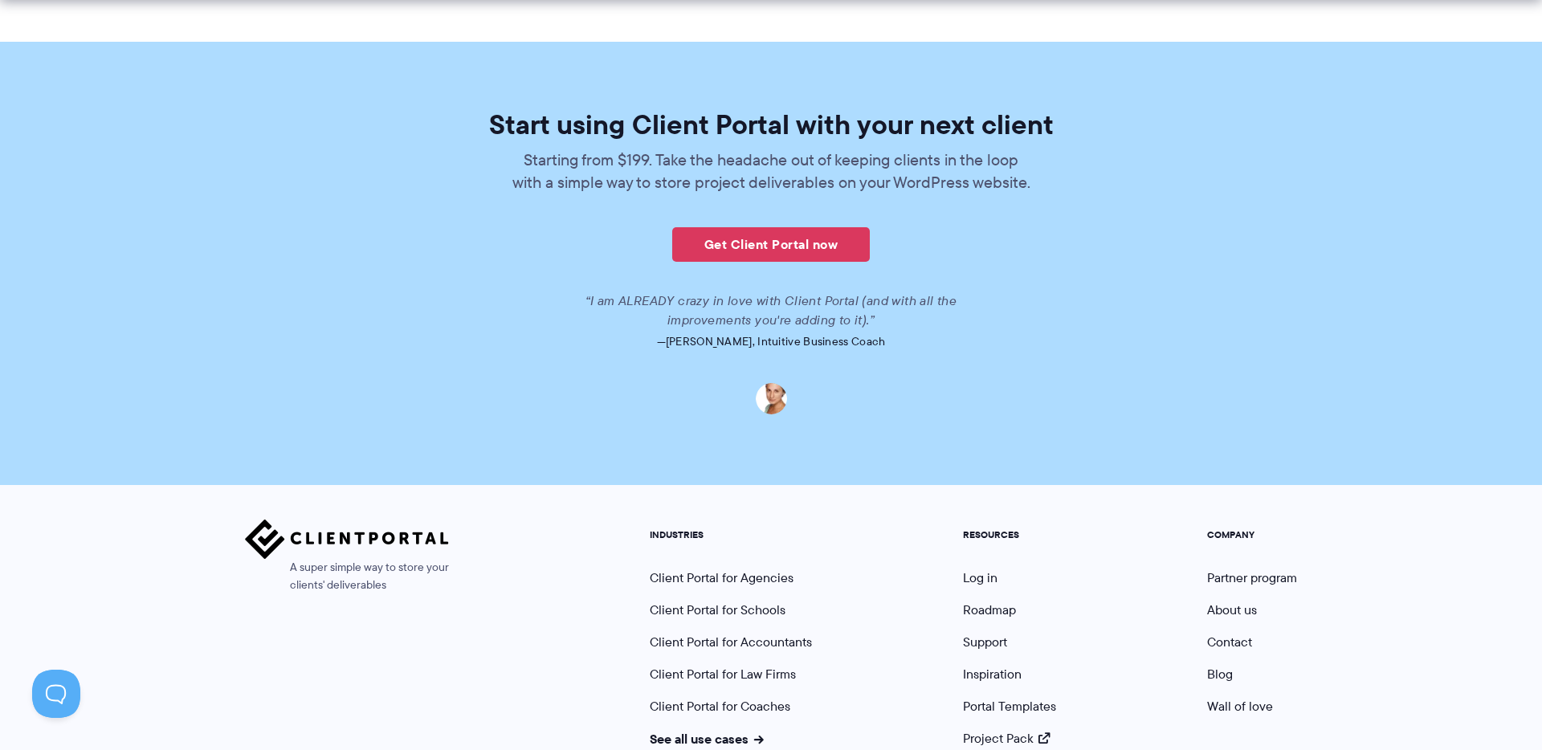
scroll to position [3789, 0]
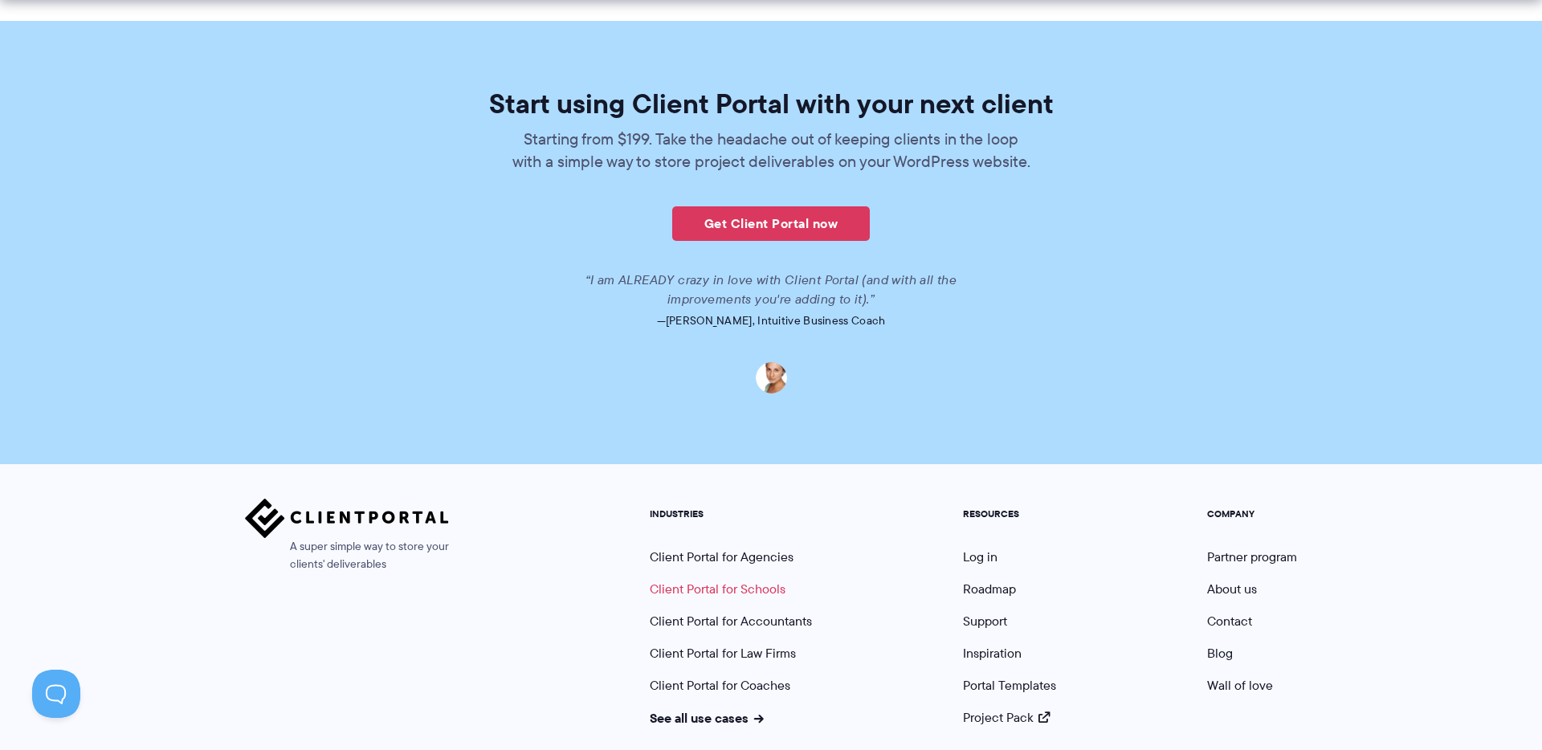
click at [744, 580] on link "Client Portal for Schools" at bounding box center [718, 589] width 136 height 18
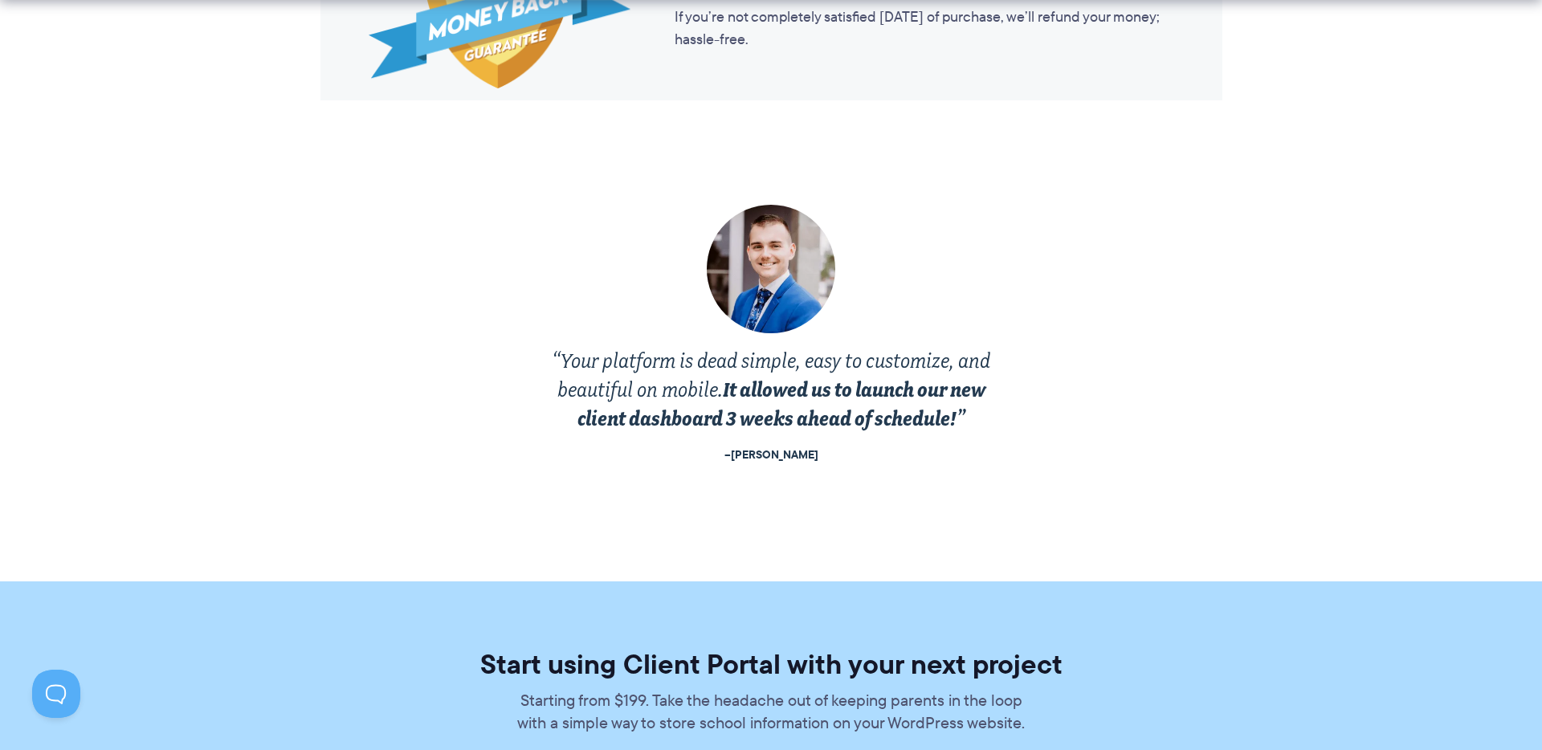
scroll to position [2859, 0]
